Goal: Information Seeking & Learning: Learn about a topic

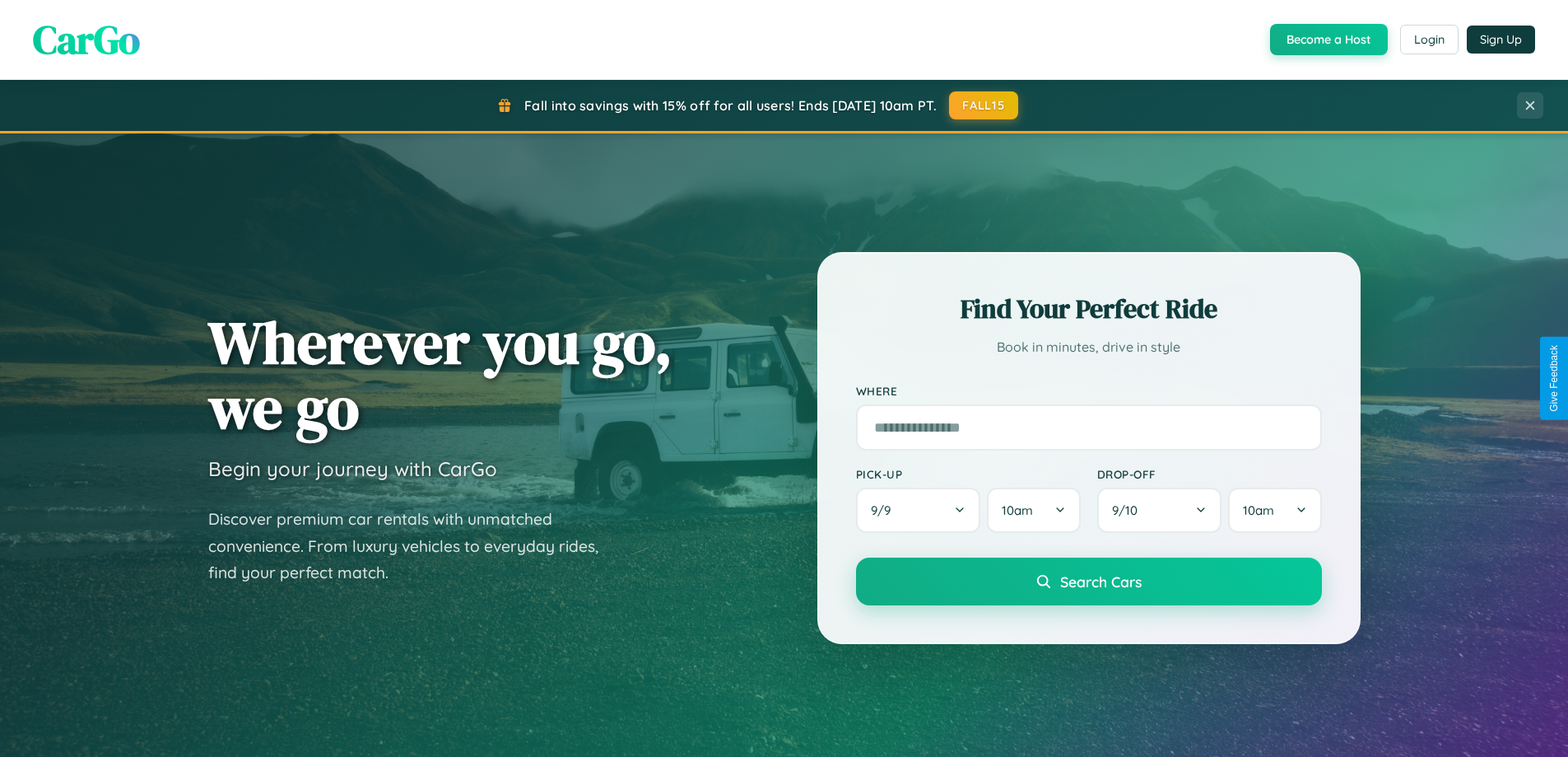
scroll to position [3169, 0]
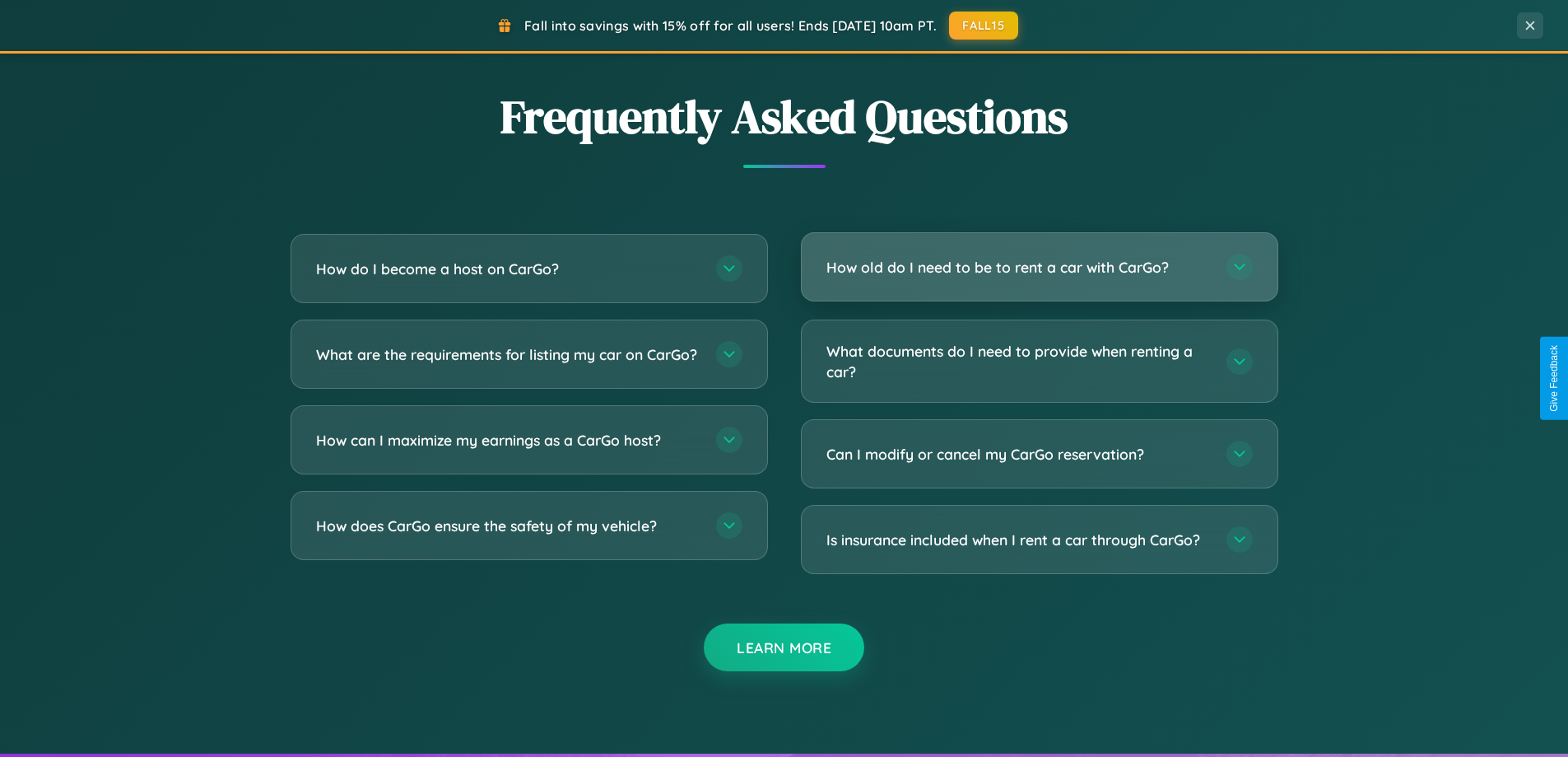
click at [1039, 268] on h3 "How old do I need to be to rent a car with CarGo?" at bounding box center [1019, 266] width 384 height 20
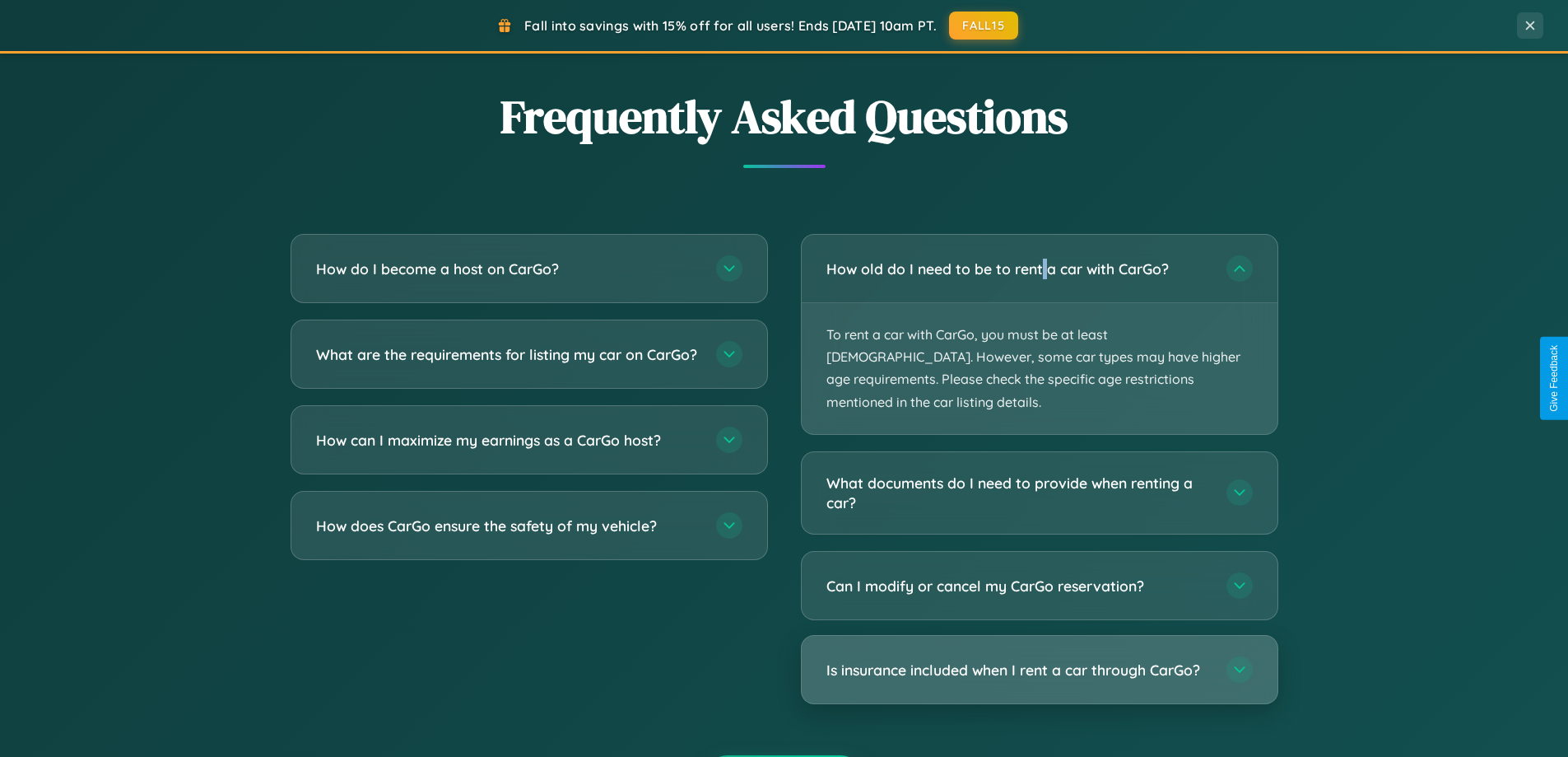
click at [1039, 660] on h3 "Is insurance included when I rent a car through CarGo?" at bounding box center [1019, 670] width 384 height 20
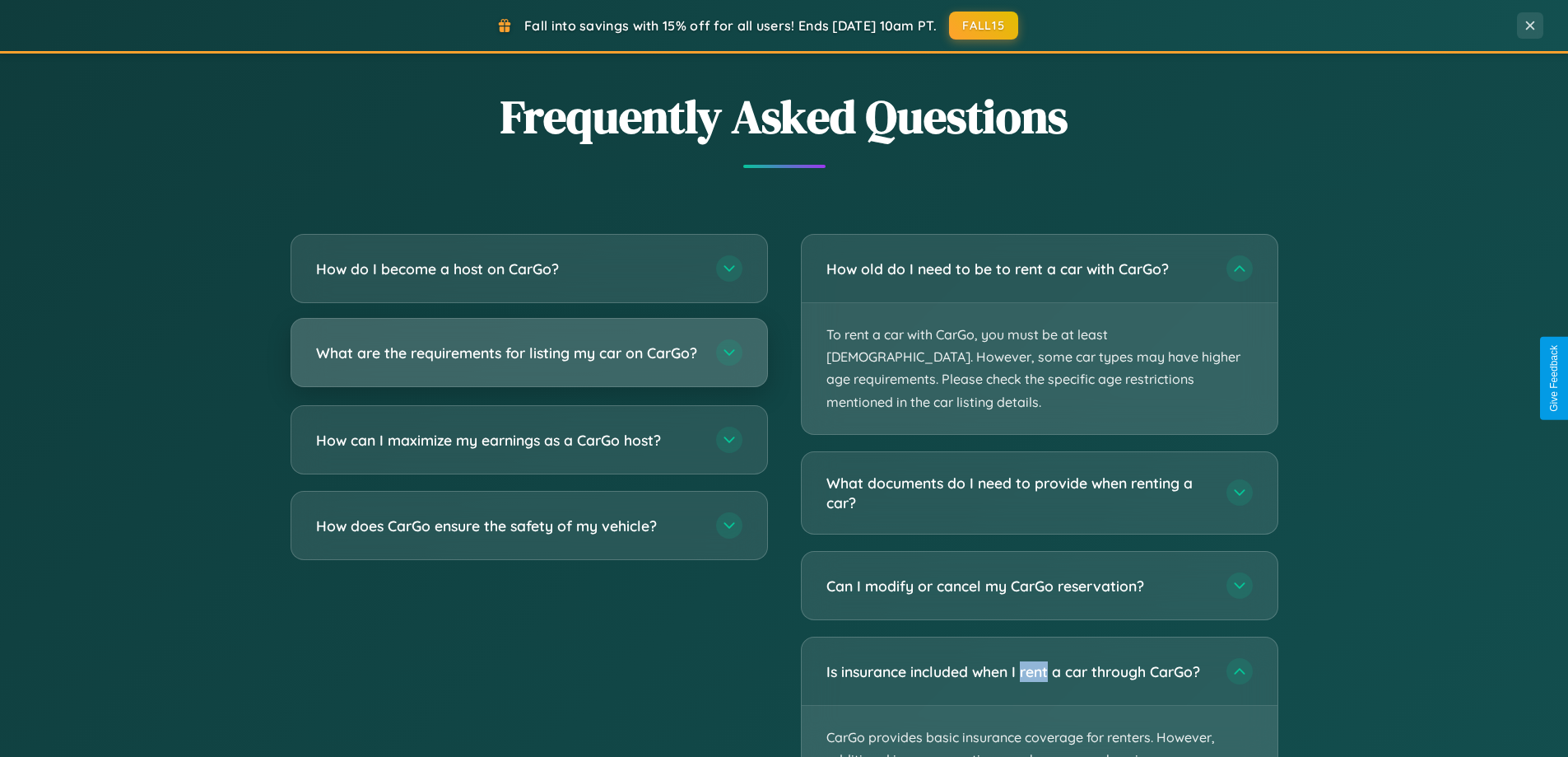
click at [528, 361] on h3 "What are the requirements for listing my car on CarGo?" at bounding box center [508, 353] width 384 height 20
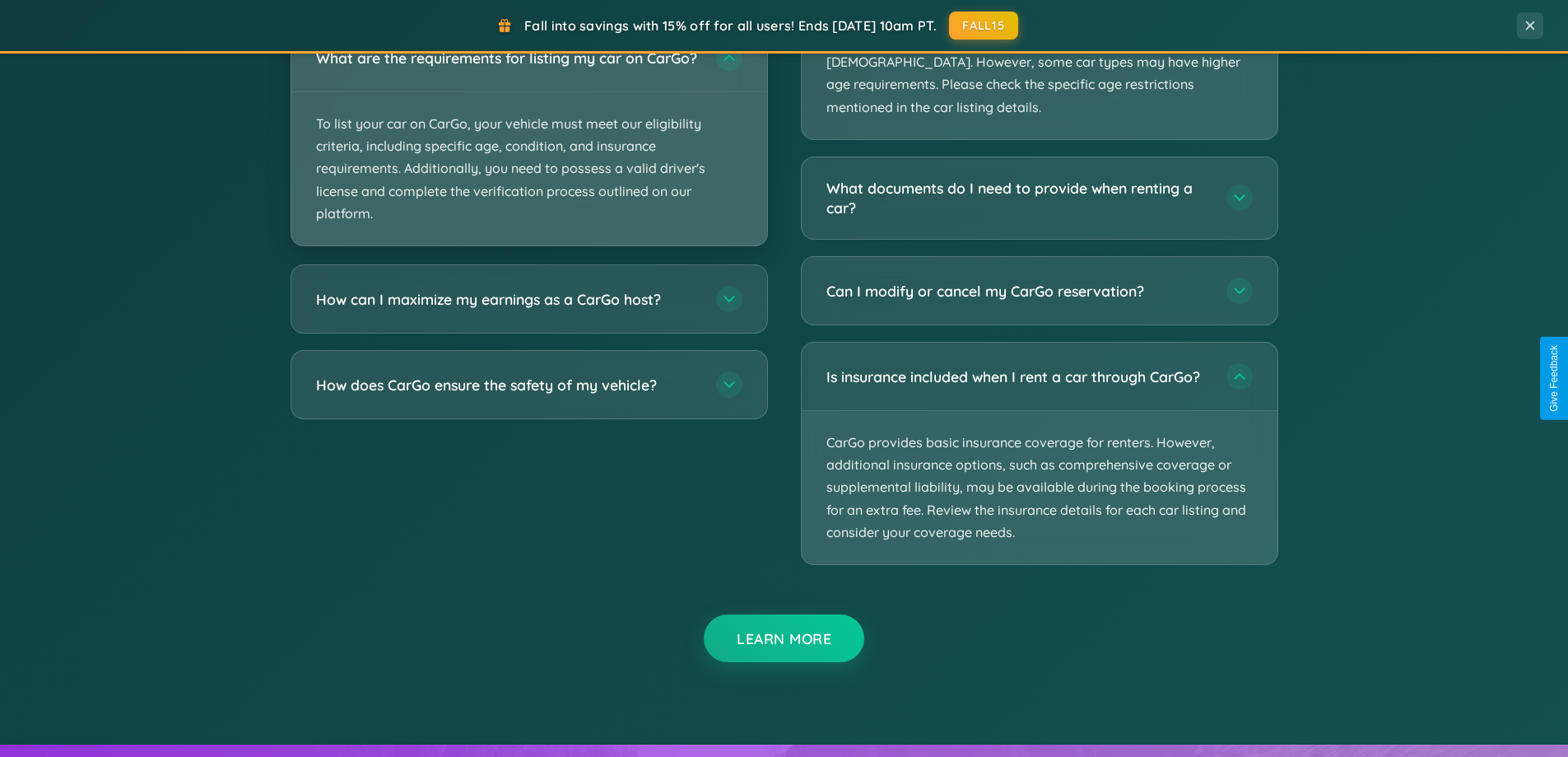
scroll to position [2953, 0]
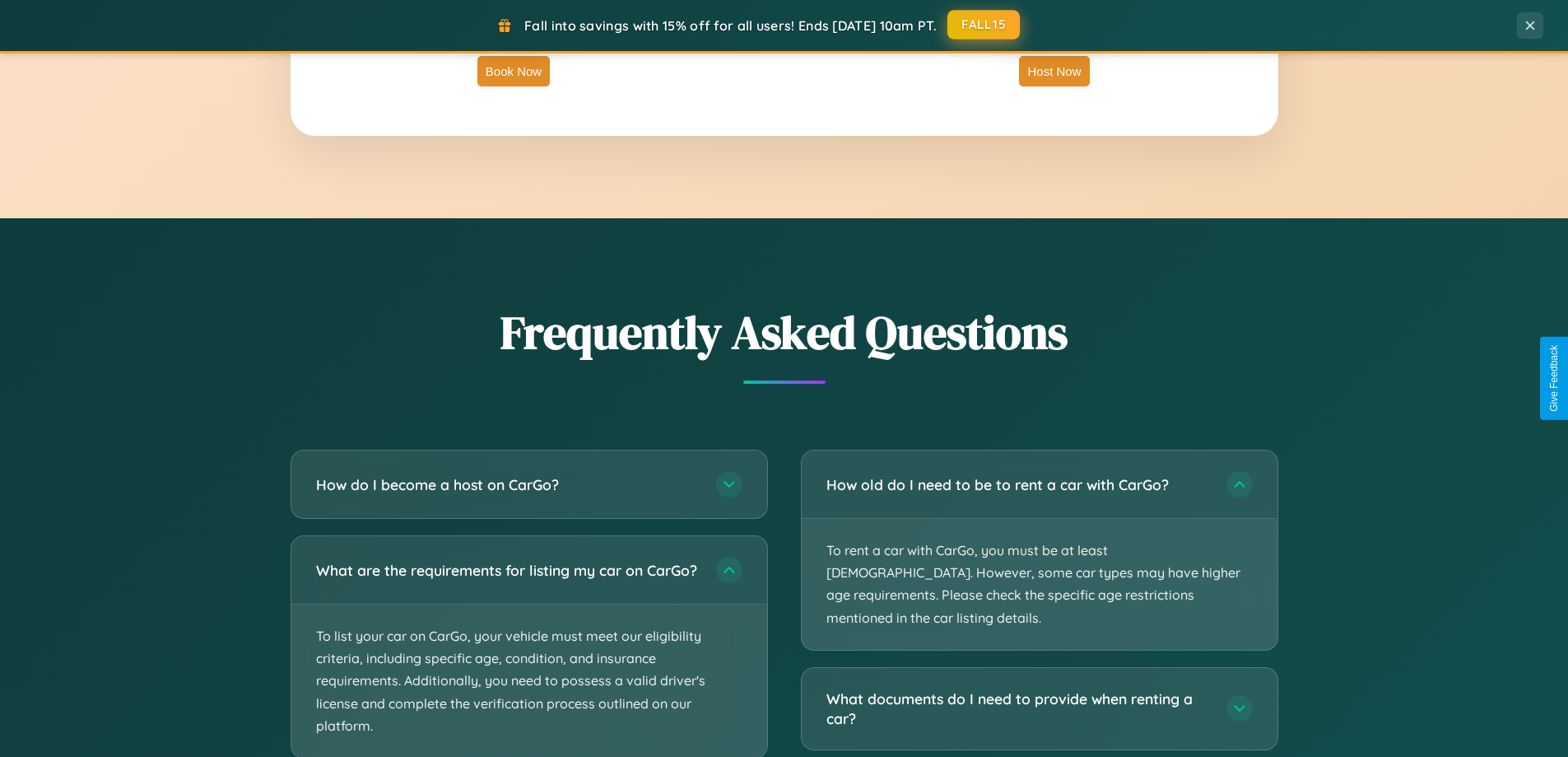
click at [984, 25] on button "FALL15" at bounding box center [983, 24] width 72 height 30
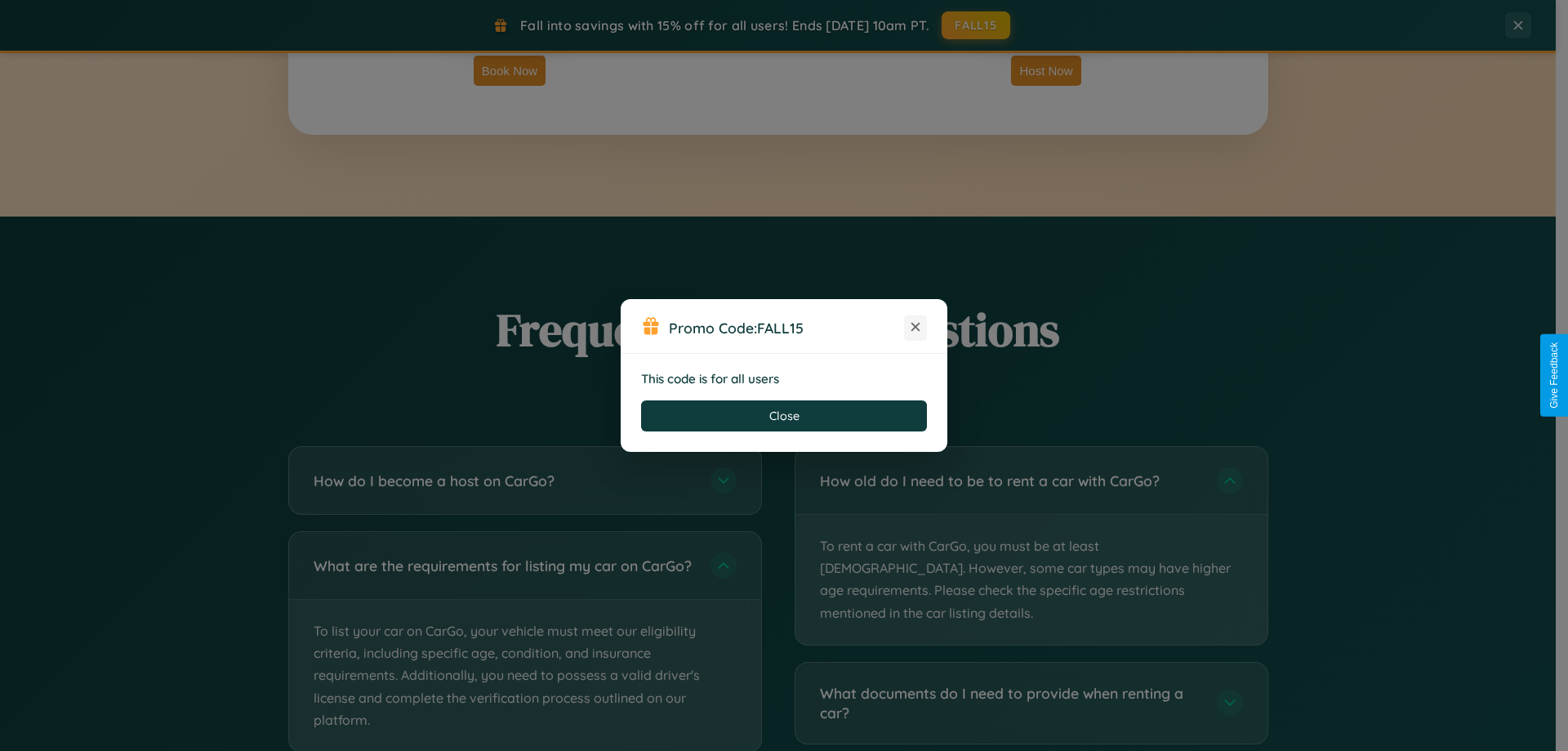
click at [915, 328] on icon at bounding box center [915, 326] width 16 height 16
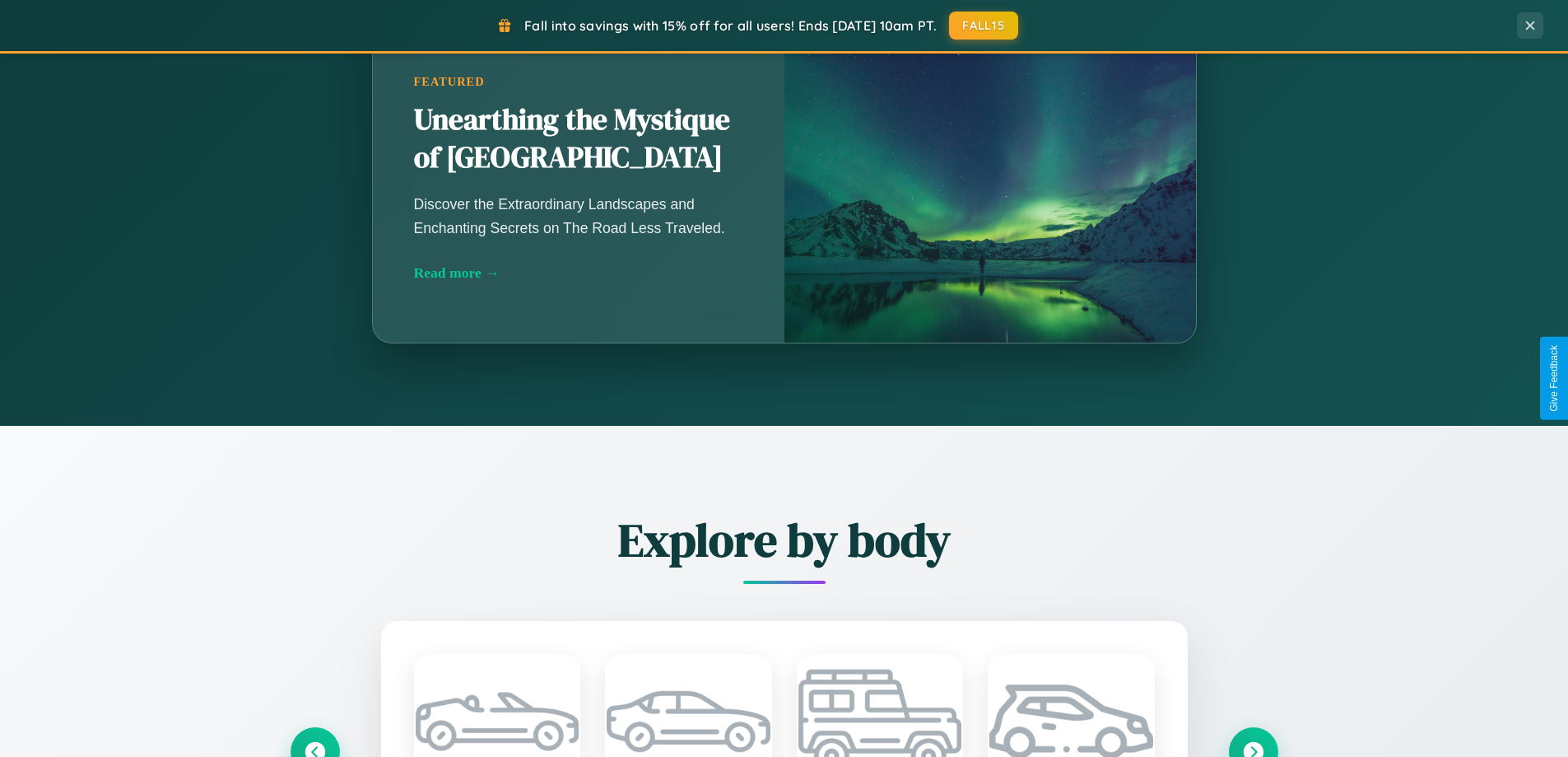
scroll to position [1134, 0]
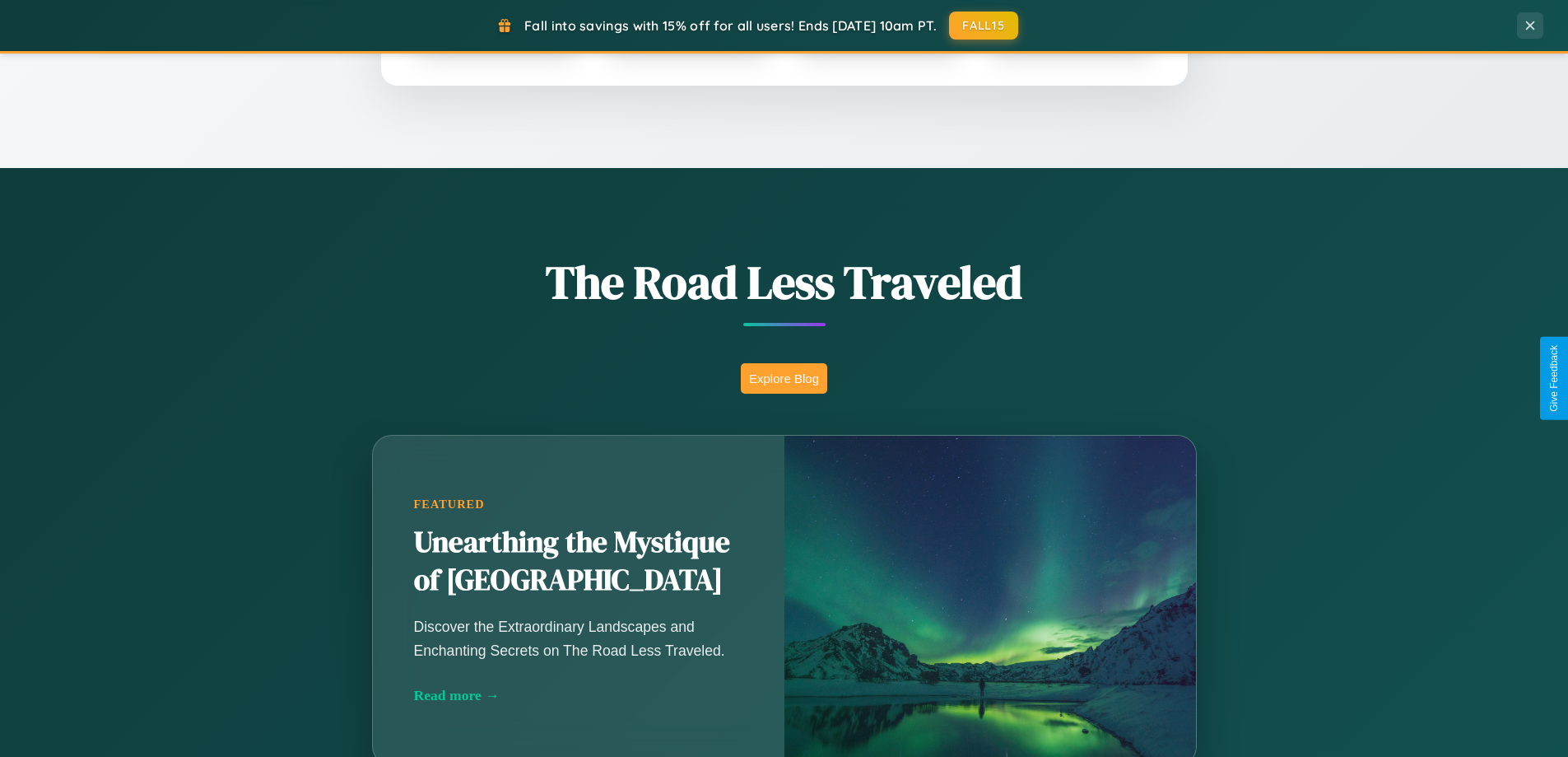
click at [784, 378] on button "Explore Blog" at bounding box center [784, 378] width 86 height 31
